Goal: Task Accomplishment & Management: Use online tool/utility

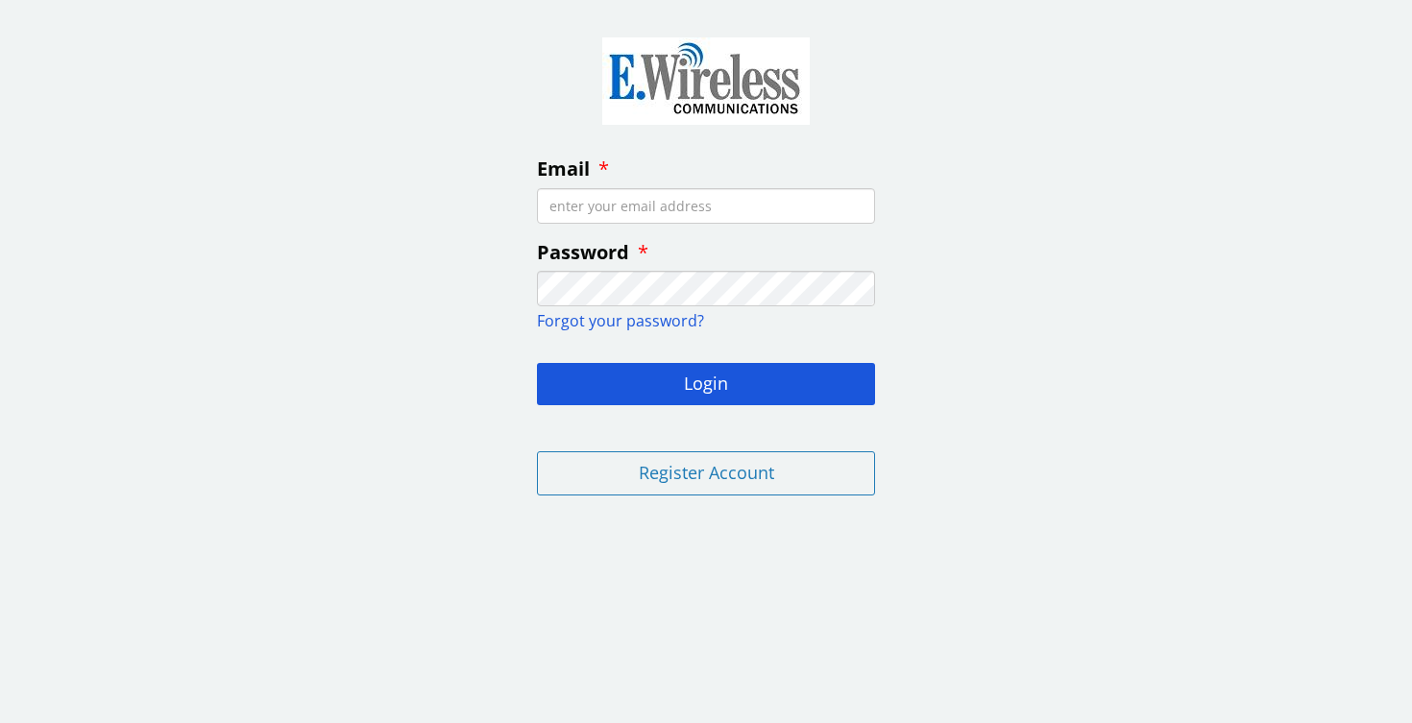
type input "[EMAIL_ADDRESS][DOMAIN_NAME]"
click at [706, 381] on button "Login" at bounding box center [706, 384] width 338 height 42
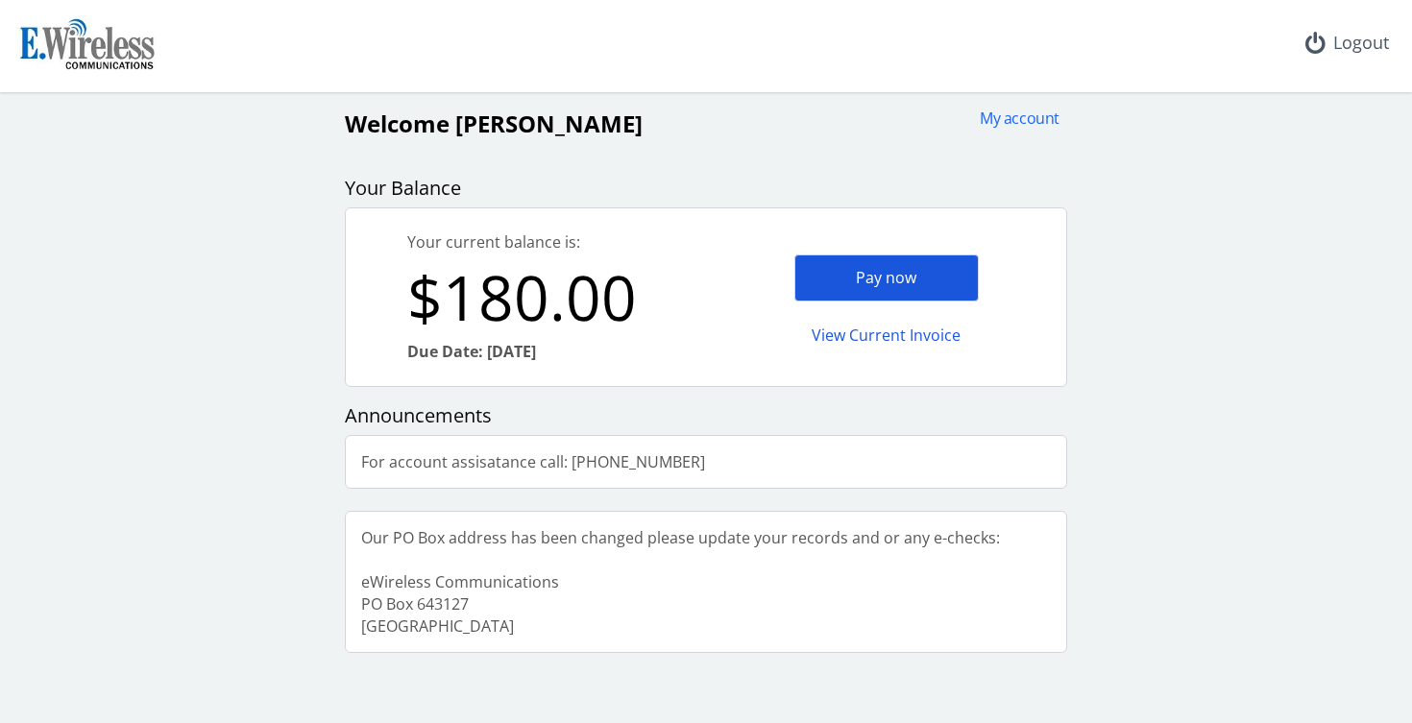
click at [837, 271] on div "Pay now" at bounding box center [886, 278] width 184 height 47
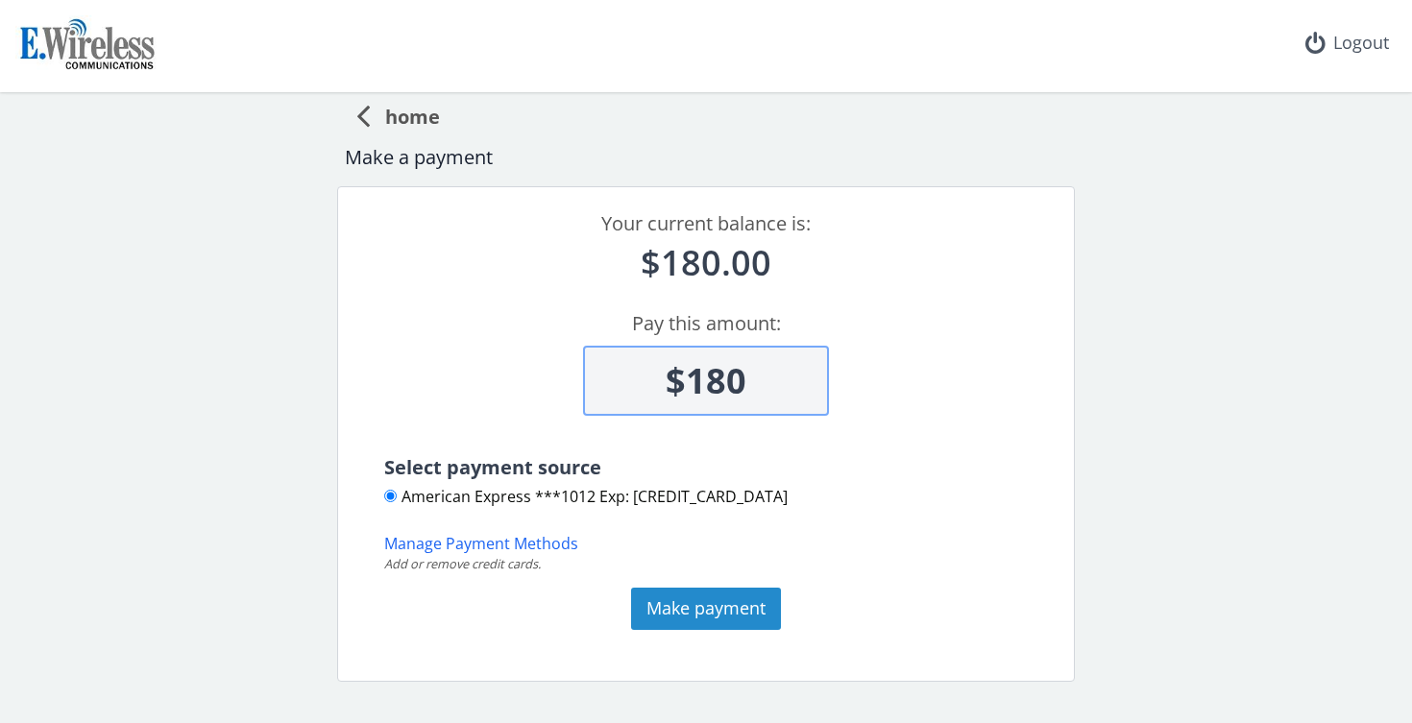
click at [720, 612] on button "Make payment" at bounding box center [706, 609] width 150 height 42
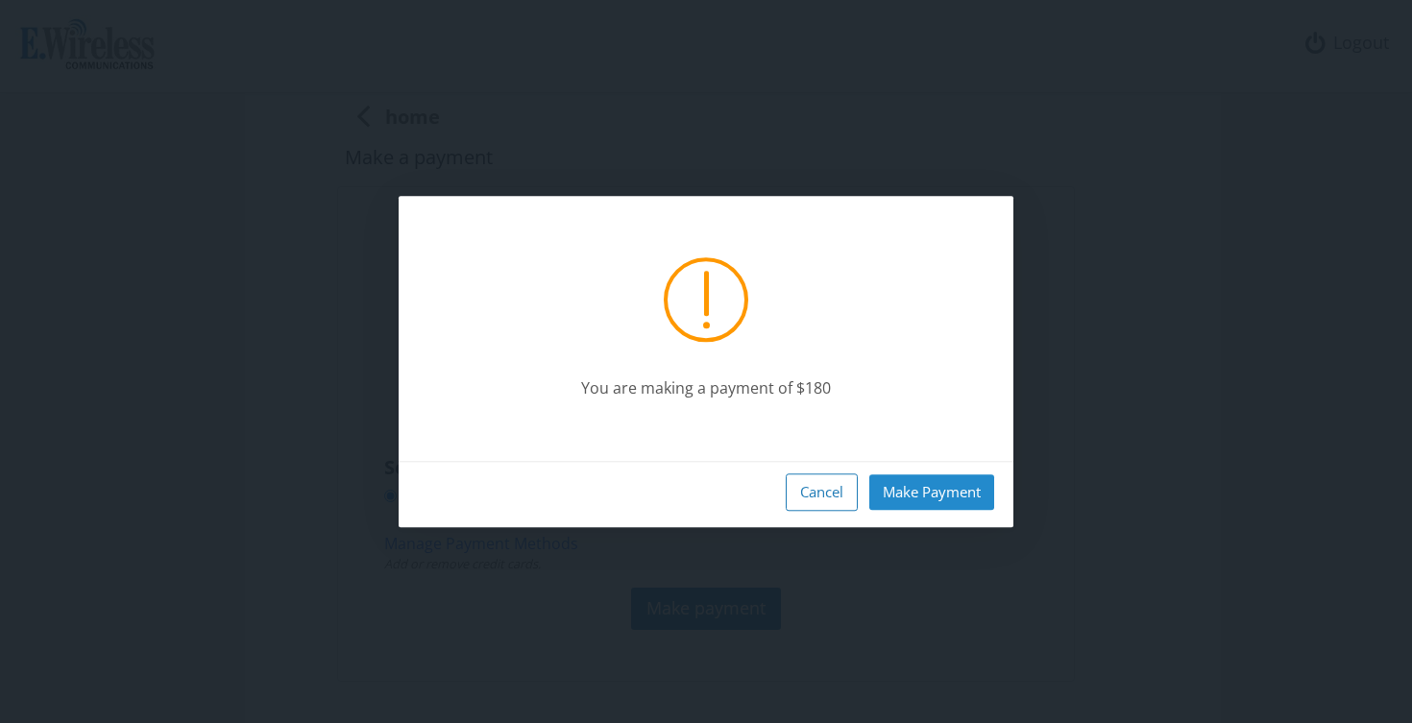
click at [937, 493] on button "Make Payment" at bounding box center [931, 493] width 125 height 36
